Goal: Find contact information: Find contact information

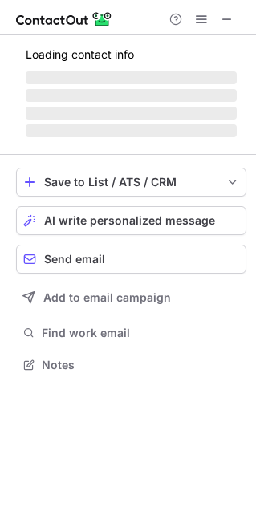
scroll to position [349, 256]
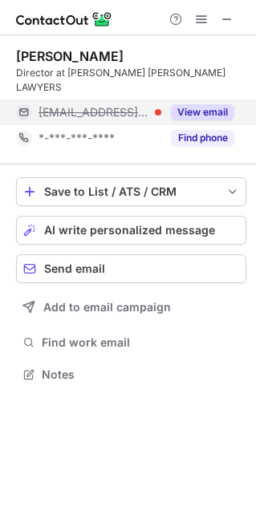
click at [209, 104] on button "View email" at bounding box center [202, 112] width 63 height 16
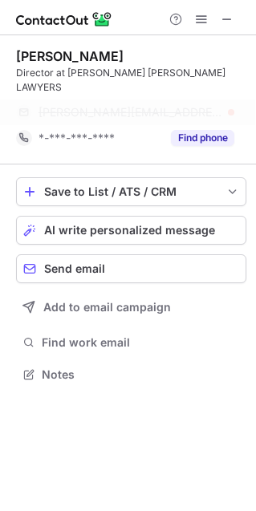
click at [136, 105] on span "paul@stockleypaganolawyers.com" at bounding box center [131, 112] width 184 height 14
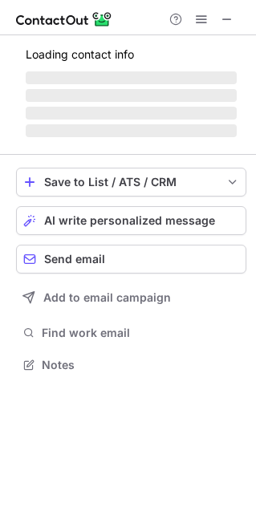
scroll to position [363, 256]
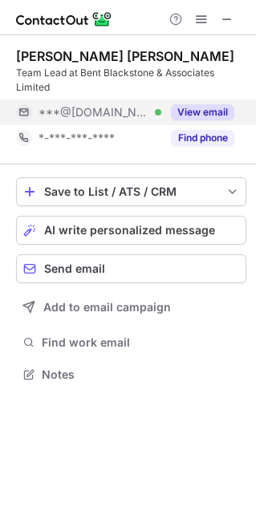
click at [200, 110] on button "View email" at bounding box center [202, 112] width 63 height 16
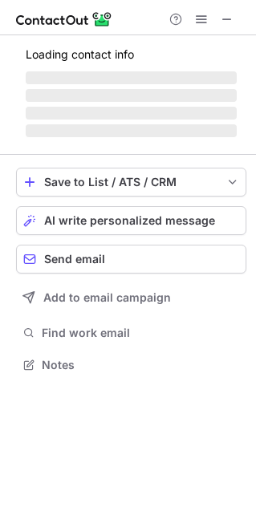
scroll to position [349, 256]
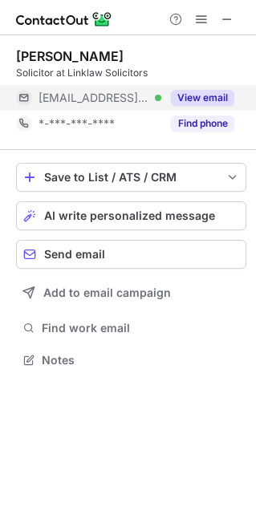
click at [190, 99] on button "View email" at bounding box center [202, 98] width 63 height 16
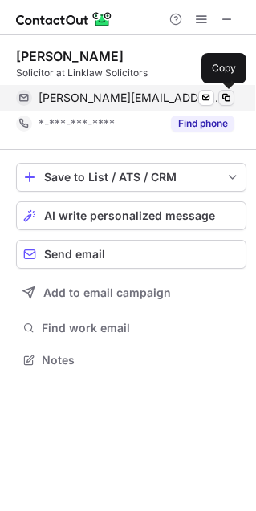
click at [224, 98] on span at bounding box center [226, 97] width 13 height 13
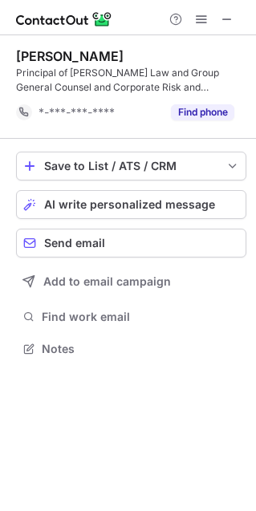
scroll to position [338, 256]
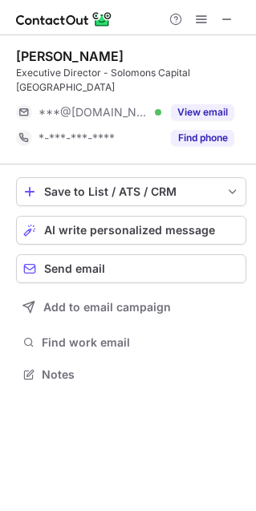
scroll to position [349, 256]
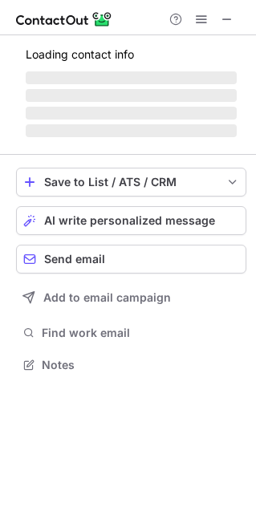
scroll to position [349, 256]
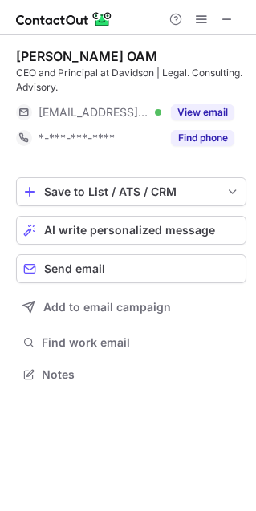
scroll to position [363, 256]
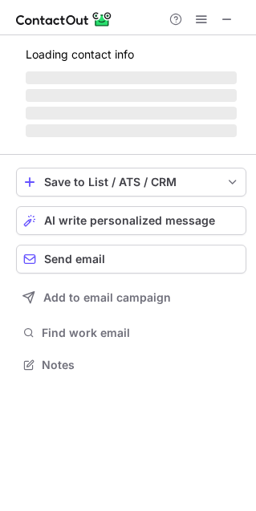
scroll to position [349, 256]
